Goal: Find contact information: Find contact information

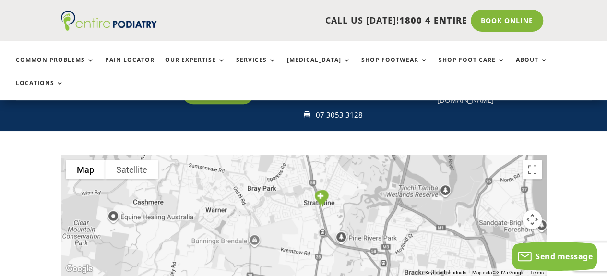
click at [284, 172] on div at bounding box center [304, 215] width 486 height 120
click at [326, 186] on img "Entire Podiatry Strathpine Clinic" at bounding box center [320, 198] width 20 height 24
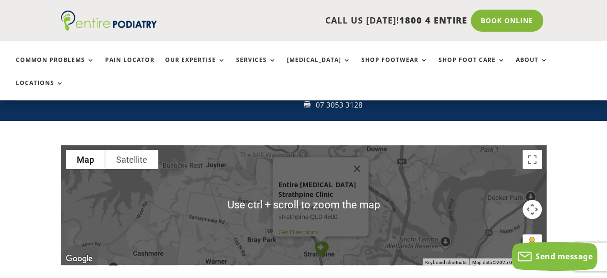
scroll to position [210, 0]
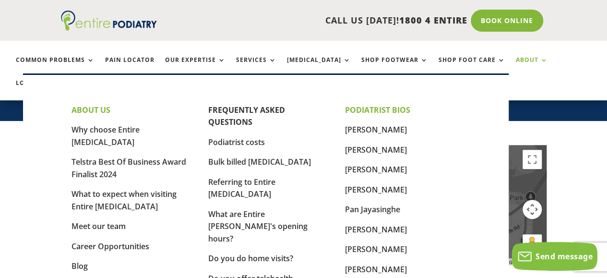
click at [516, 57] on link "About" at bounding box center [532, 67] width 32 height 21
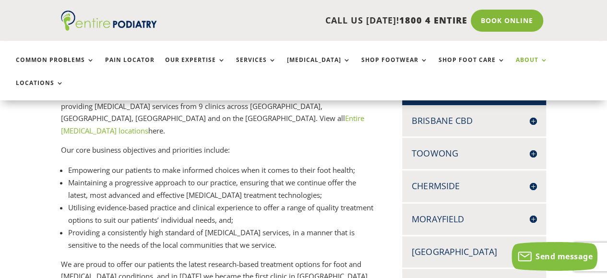
scroll to position [311, 0]
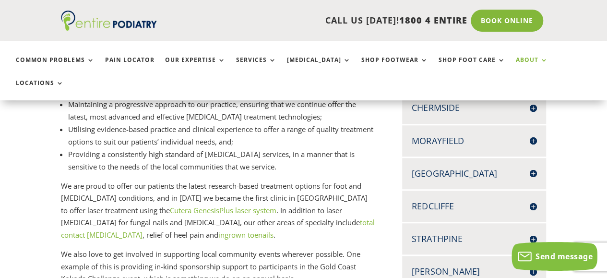
click at [531, 167] on h4 "[GEOGRAPHIC_DATA]" at bounding box center [474, 173] width 125 height 12
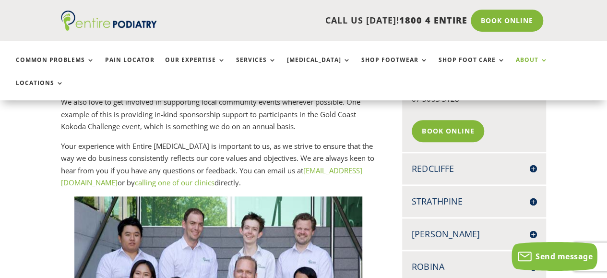
scroll to position [467, 0]
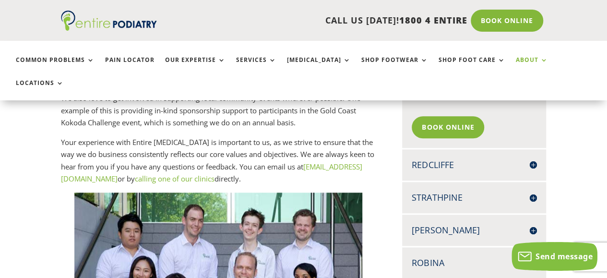
click at [532, 191] on h4 "Strathpine" at bounding box center [474, 197] width 125 height 12
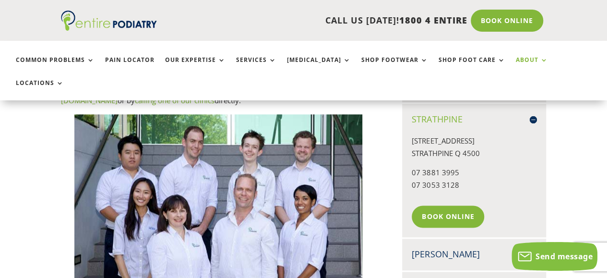
scroll to position [546, 0]
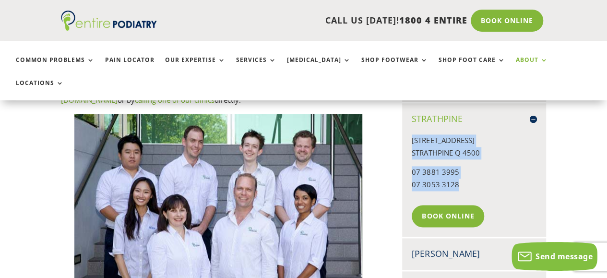
drag, startPoint x: 412, startPoint y: 111, endPoint x: 468, endPoint y: 157, distance: 72.7
click at [468, 157] on div "UNIT 1, 427 GYMPIE ROAD STRATHPINE Q 4500 07 3881 3995 07 3053 3128 Book Online" at bounding box center [474, 176] width 125 height 102
copy div "UNIT 1, 427 GYMPIE ROAD STRATHPINE Q 4500 07 3881 3995 07 3053 3128"
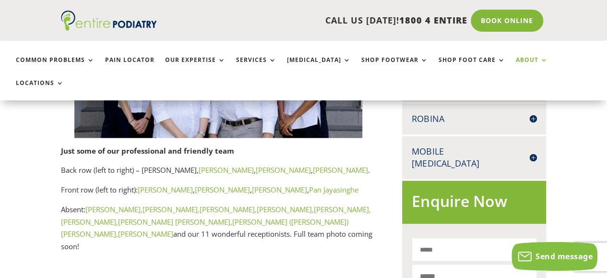
scroll to position [715, 0]
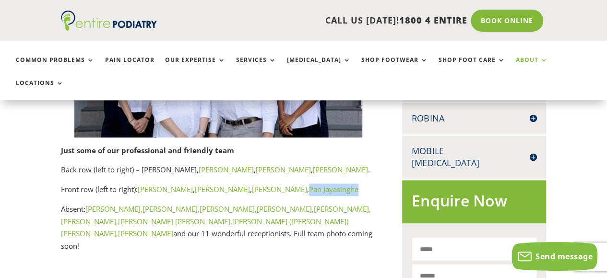
drag, startPoint x: 315, startPoint y: 152, endPoint x: 263, endPoint y: 157, distance: 52.0
click at [263, 183] on p "Front row (left to right): Jesslyn Kee , Anike Hope , Chris Hope , Pan Jayasing…" at bounding box center [218, 193] width 315 height 20
copy p "Pan Jayasinghe"
drag, startPoint x: 178, startPoint y: 155, endPoint x: 141, endPoint y: 156, distance: 37.0
click at [141, 183] on p "Front row (left to right): Jesslyn Kee , Anike Hope , Chris Hope , Pan Jayasing…" at bounding box center [218, 193] width 315 height 20
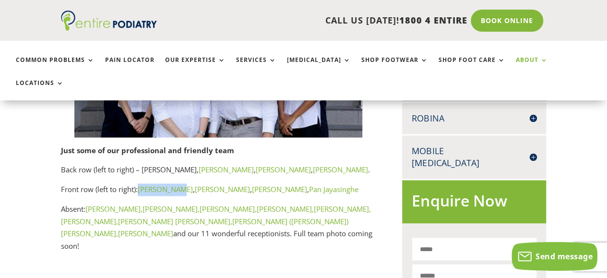
copy link "[PERSON_NAME]"
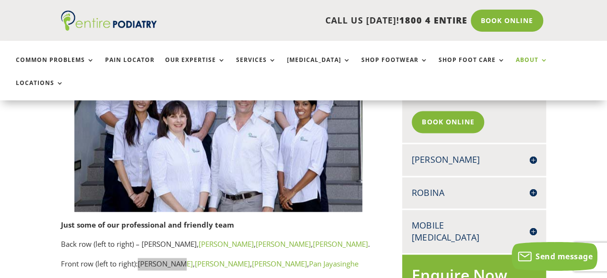
scroll to position [643, 0]
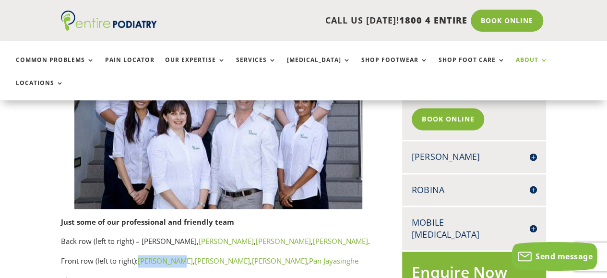
drag, startPoint x: 246, startPoint y: 203, endPoint x: 191, endPoint y: 207, distance: 55.4
click at [191, 235] on p "Back row (left to right) – Andrew Kang, Richard Langton , Kyle Hetherington , E…" at bounding box center [218, 245] width 315 height 20
copy link "[PERSON_NAME]"
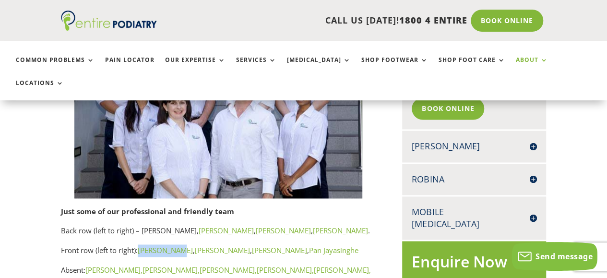
scroll to position [616, 0]
